Goal: Check status: Check status

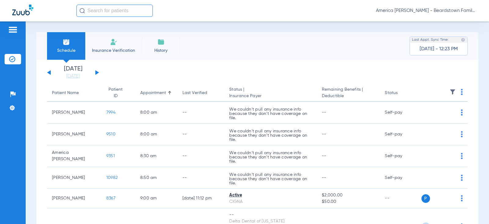
click at [450, 91] on img at bounding box center [453, 92] width 6 height 6
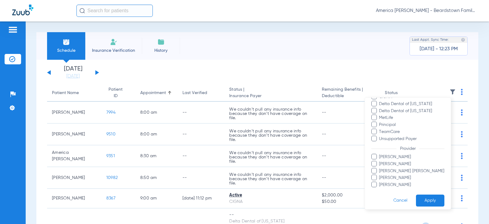
scroll to position [98, 0]
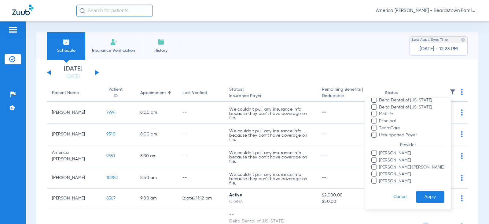
click at [379, 181] on span "[PERSON_NAME]" at bounding box center [411, 181] width 65 height 6
click at [380, 185] on input "[PERSON_NAME]" at bounding box center [380, 185] width 0 height 0
click at [431, 196] on button "Apply" at bounding box center [430, 196] width 28 height 12
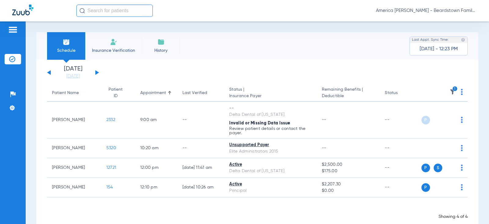
click at [97, 72] on button at bounding box center [97, 72] width 4 height 5
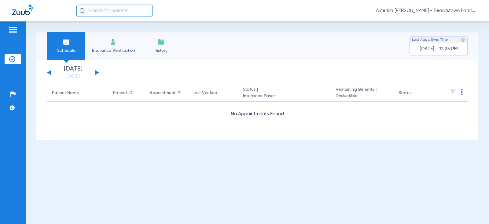
click at [97, 72] on button at bounding box center [97, 72] width 4 height 5
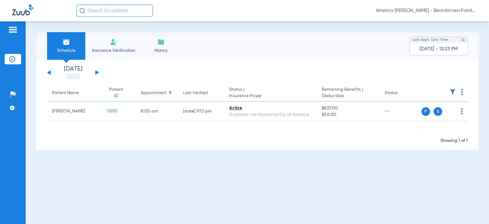
click at [97, 72] on button at bounding box center [97, 72] width 4 height 5
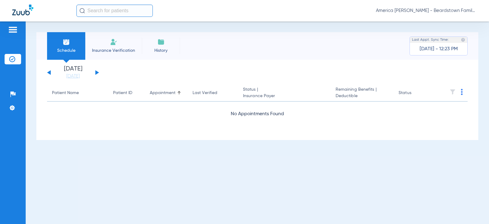
click at [97, 72] on button at bounding box center [97, 72] width 4 height 5
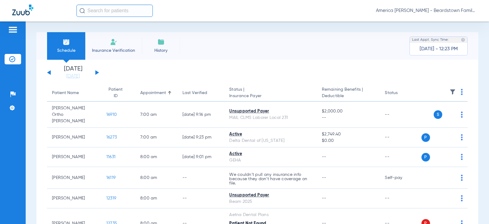
click at [450, 91] on img at bounding box center [453, 92] width 6 height 6
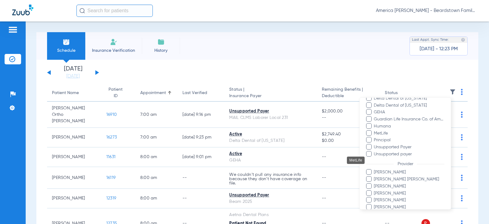
scroll to position [153, 0]
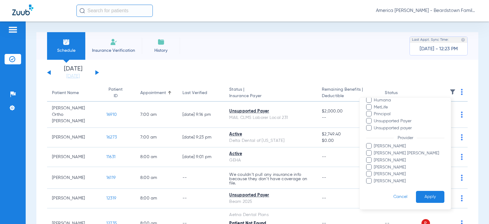
click at [370, 173] on span at bounding box center [369, 174] width 6 height 6
click at [375, 178] on input "[PERSON_NAME]" at bounding box center [375, 178] width 0 height 0
click at [434, 194] on button "Apply" at bounding box center [430, 196] width 28 height 12
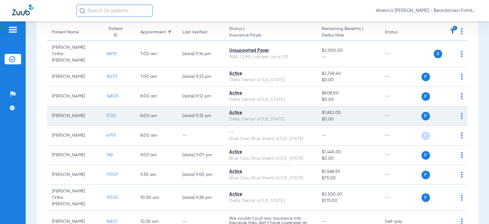
scroll to position [61, 0]
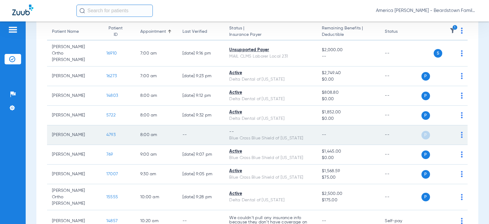
click at [106, 132] on span "4793" at bounding box center [110, 134] width 9 height 4
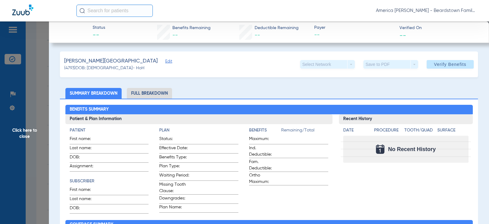
click at [31, 86] on span "Click here to close" at bounding box center [24, 133] width 49 height 224
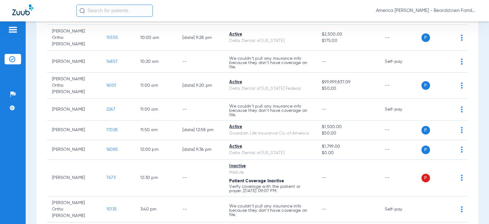
scroll to position [234, 0]
